Goal: Check status: Check status

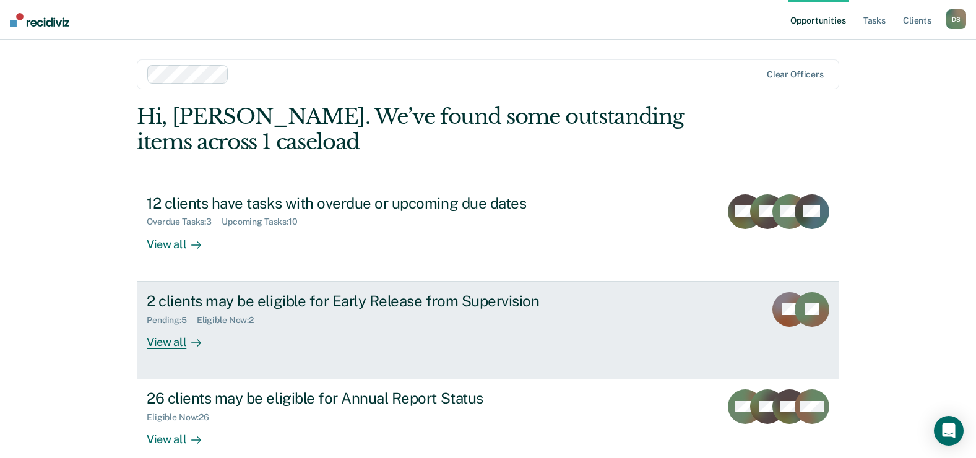
click at [209, 303] on div "2 clients may be eligible for Early Release from Supervision" at bounding box center [364, 301] width 435 height 18
